Goal: Transaction & Acquisition: Download file/media

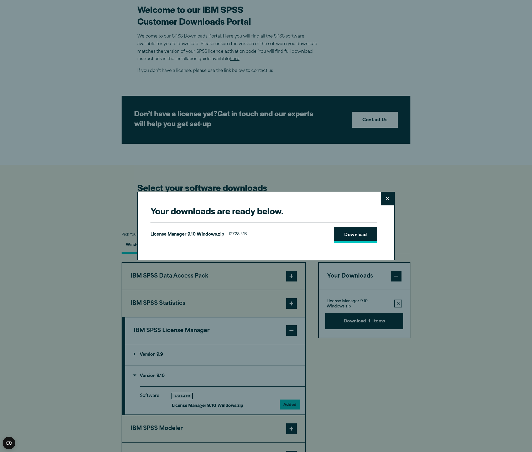
click at [351, 236] on link "Download" at bounding box center [356, 235] width 44 height 16
click at [387, 198] on icon at bounding box center [388, 199] width 4 height 4
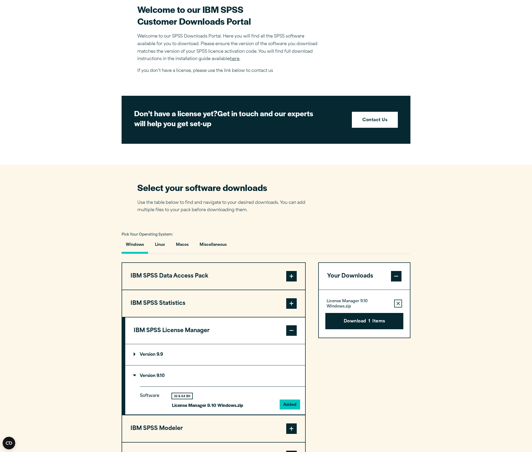
click at [292, 304] on span at bounding box center [291, 303] width 10 height 10
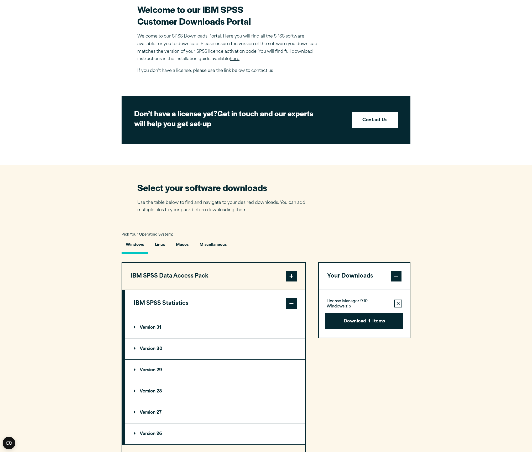
click at [145, 330] on p "Version 31" at bounding box center [148, 328] width 28 height 4
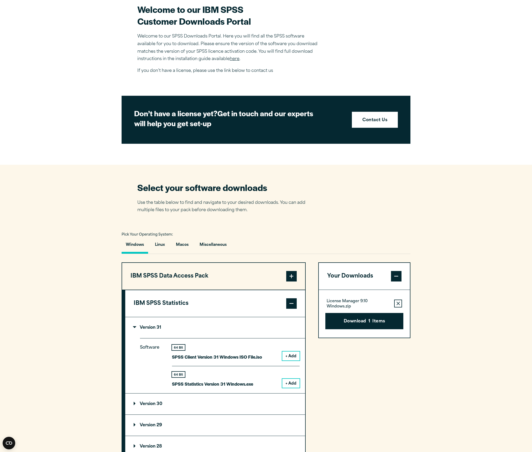
click at [288, 359] on button "+ Add" at bounding box center [290, 356] width 17 height 9
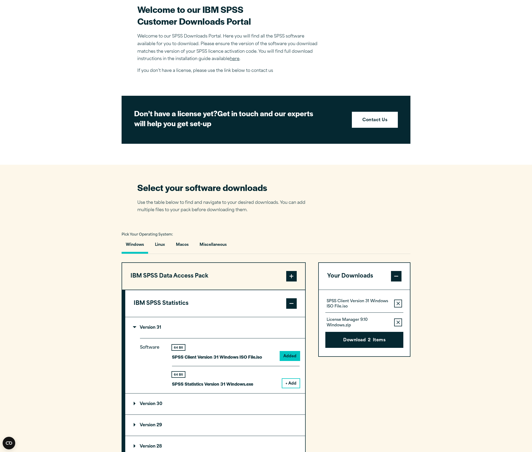
click at [289, 384] on button "+ Add" at bounding box center [290, 383] width 17 height 9
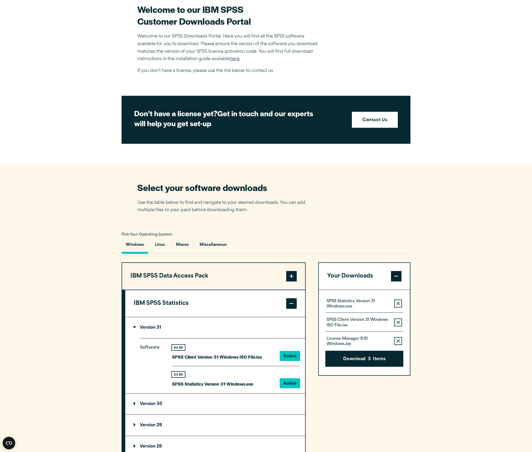
click at [397, 343] on icon "button" at bounding box center [397, 341] width 3 height 3
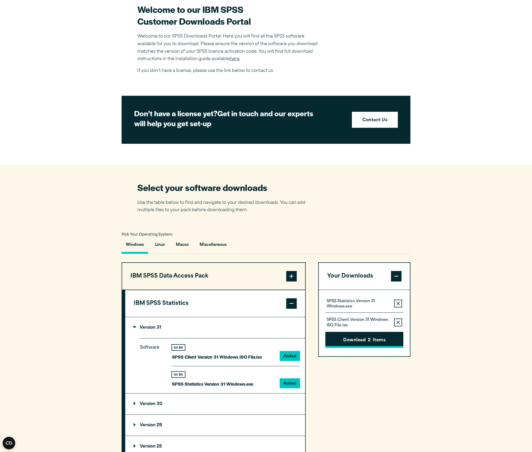
click at [363, 344] on button "Download 2 Items" at bounding box center [364, 340] width 78 height 16
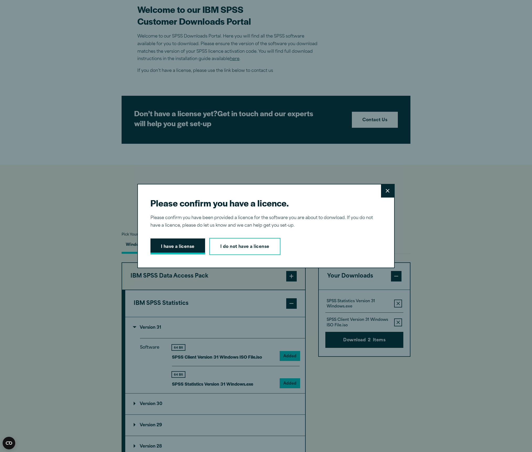
click at [190, 246] on button "I have a license" at bounding box center [177, 247] width 55 height 16
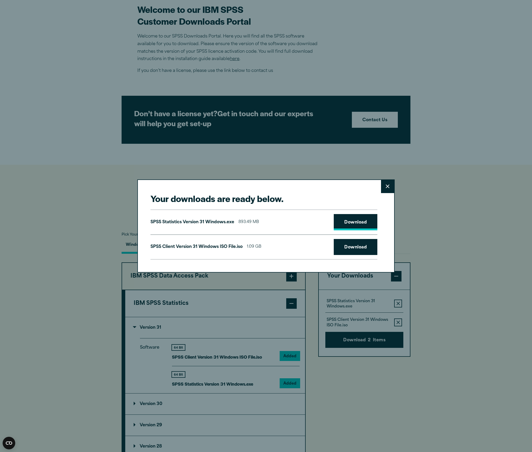
click at [344, 222] on link "Download" at bounding box center [356, 222] width 44 height 16
click at [358, 250] on link "Download" at bounding box center [356, 247] width 44 height 16
click at [387, 188] on icon at bounding box center [388, 187] width 4 height 4
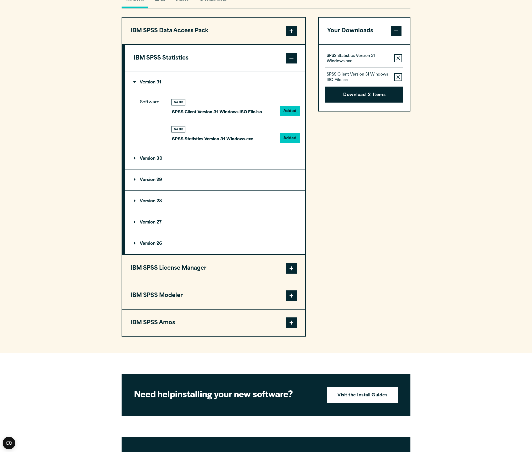
scroll to position [409, 0]
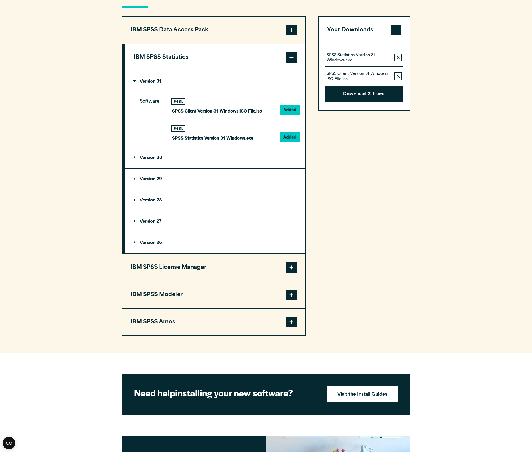
click at [291, 271] on span at bounding box center [291, 267] width 10 height 10
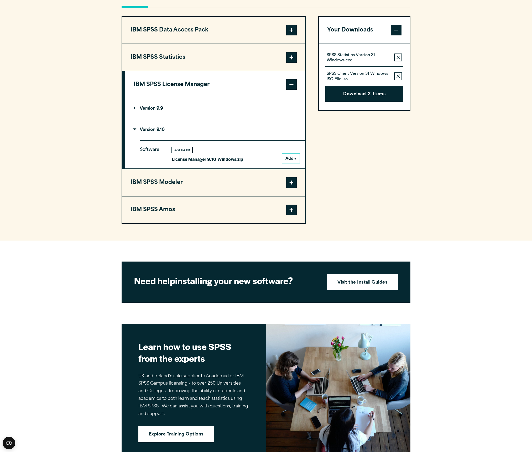
click at [135, 111] on p "Version 9.9" at bounding box center [148, 109] width 29 height 4
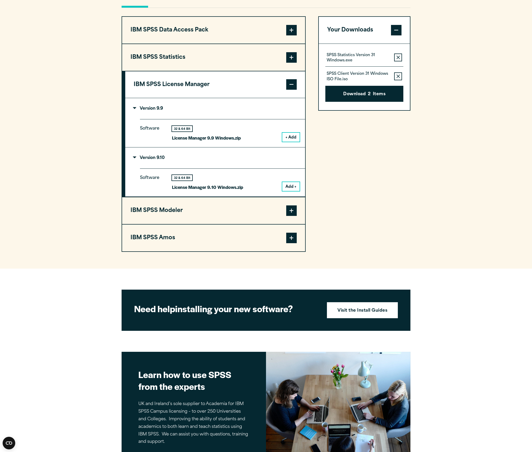
click at [289, 140] on button "+ Add" at bounding box center [290, 137] width 17 height 9
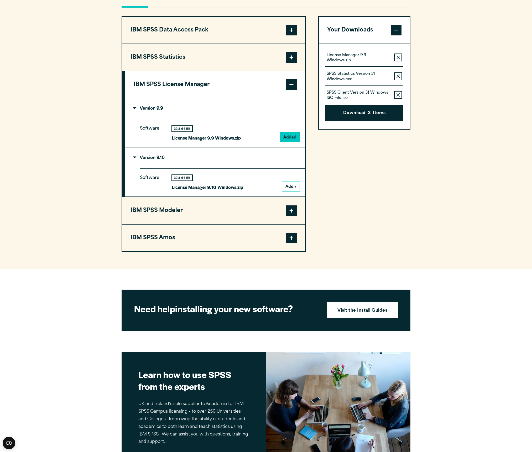
click at [396, 78] on icon "button" at bounding box center [397, 77] width 3 height 4
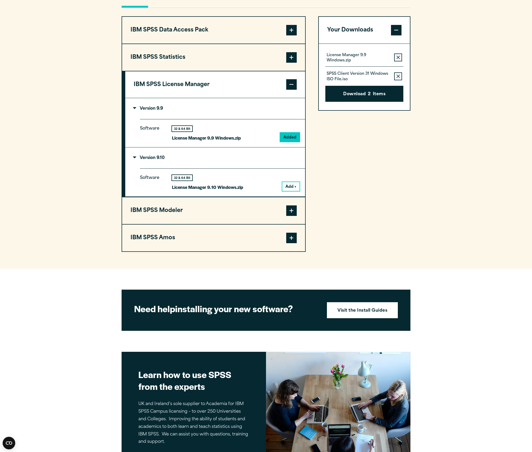
click at [399, 77] on icon "button" at bounding box center [397, 77] width 3 height 4
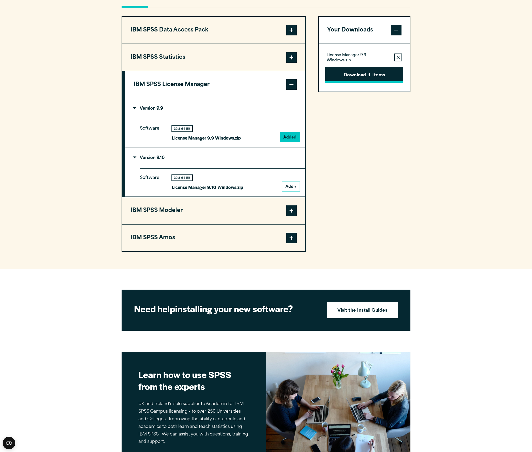
click at [359, 76] on button "Download 1 Items" at bounding box center [364, 75] width 78 height 16
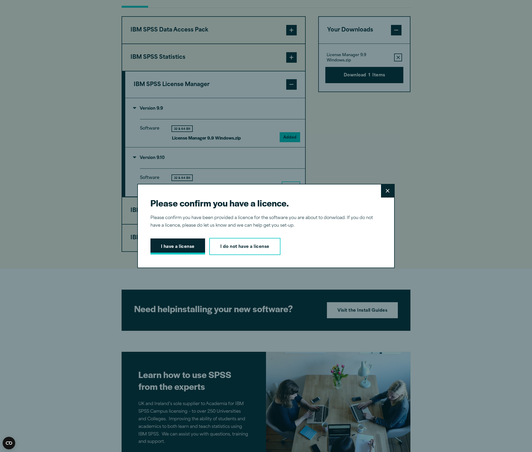
click at [177, 248] on button "I have a license" at bounding box center [177, 247] width 55 height 16
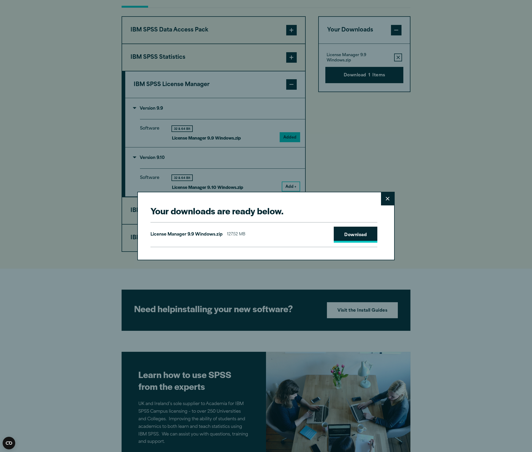
click at [352, 234] on link "Download" at bounding box center [356, 235] width 44 height 16
click at [389, 200] on icon at bounding box center [388, 199] width 4 height 4
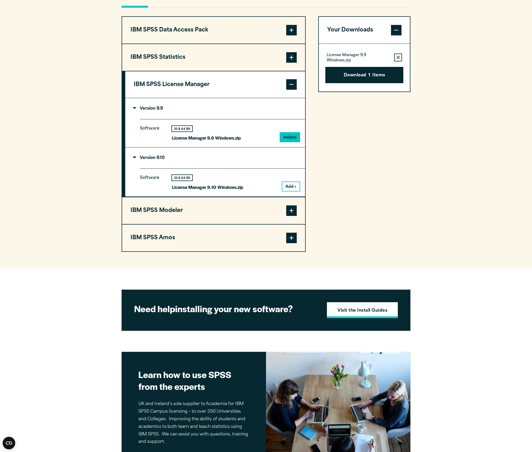
click at [368, 314] on strong "Visit the Install Guides" at bounding box center [362, 311] width 50 height 7
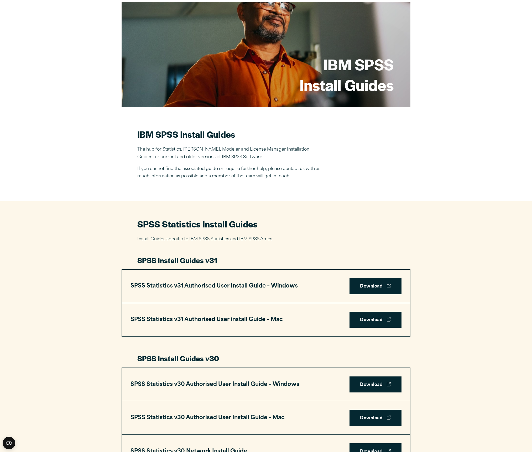
scroll to position [38, 0]
click at [365, 286] on link "Download" at bounding box center [375, 286] width 52 height 16
